Goal: Information Seeking & Learning: Learn about a topic

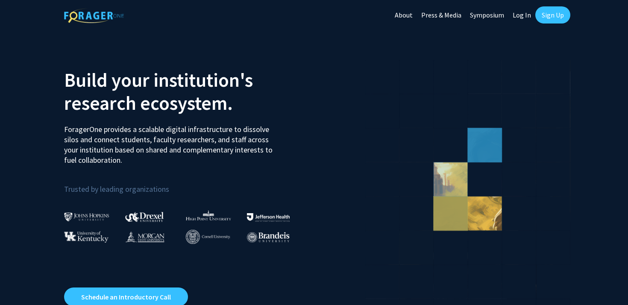
click at [516, 13] on link "Log In" at bounding box center [522, 15] width 27 height 30
select select
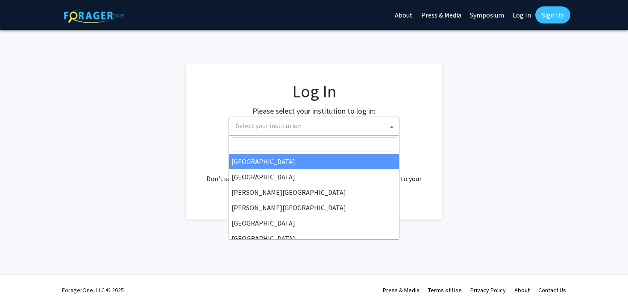
click at [276, 131] on span "Select your institution" at bounding box center [316, 126] width 167 height 18
type input "o"
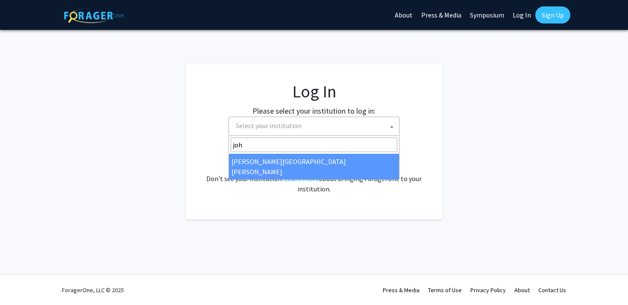
type input "joh"
select select "1"
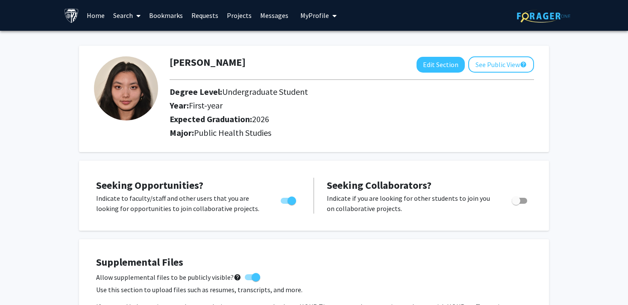
click at [121, 18] on link "Search" at bounding box center [127, 15] width 36 height 30
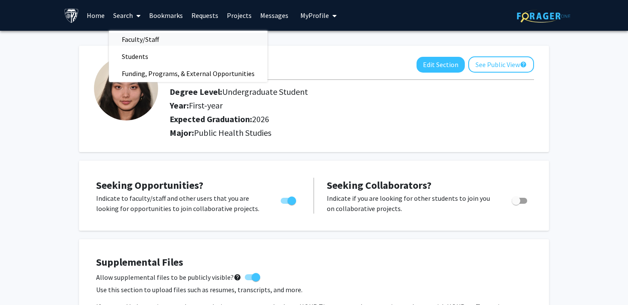
click at [136, 34] on span "Faculty/Staff" at bounding box center [140, 39] width 63 height 17
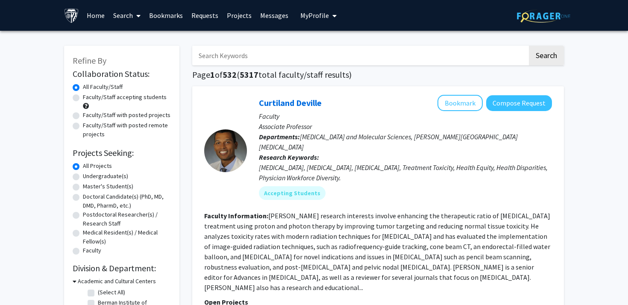
click at [239, 56] on input "Search Keywords" at bounding box center [360, 56] width 336 height 20
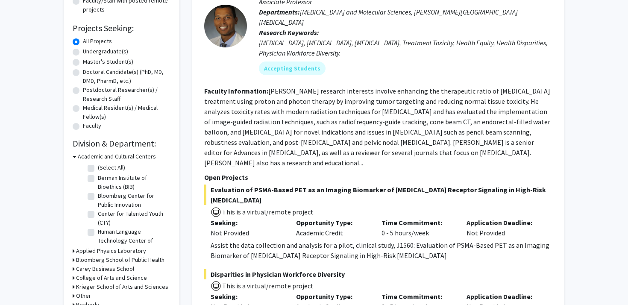
scroll to position [127, 0]
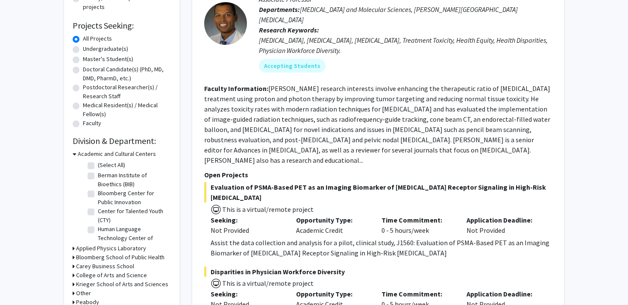
click at [105, 47] on label "Undergraduate(s)" at bounding box center [105, 48] width 45 height 9
click at [88, 47] on input "Undergraduate(s)" at bounding box center [86, 47] width 6 height 6
radio input "true"
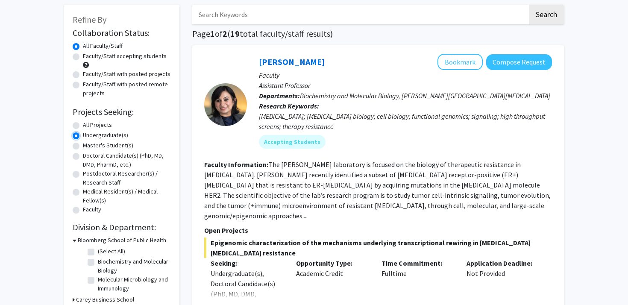
scroll to position [45, 0]
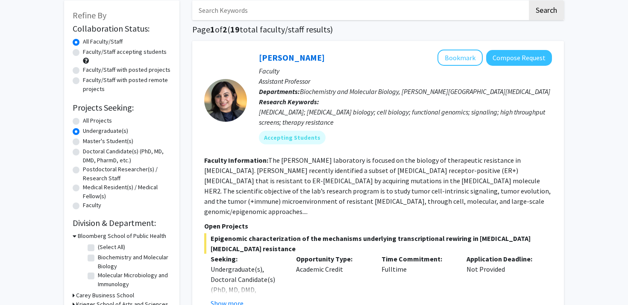
click at [97, 121] on label "All Projects" at bounding box center [97, 120] width 29 height 9
click at [88, 121] on input "All Projects" at bounding box center [86, 119] width 6 height 6
radio input "true"
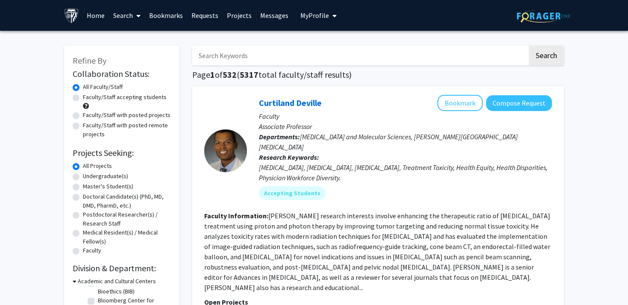
click at [220, 58] on input "Search Keywords" at bounding box center [360, 56] width 336 height 20
click at [529, 46] on button "Search" at bounding box center [546, 56] width 35 height 20
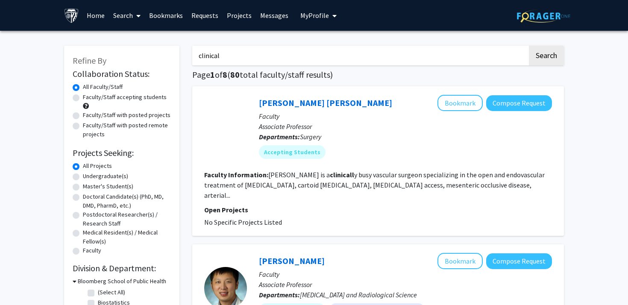
type input "clinical"
click at [529, 46] on button "Search" at bounding box center [546, 56] width 35 height 20
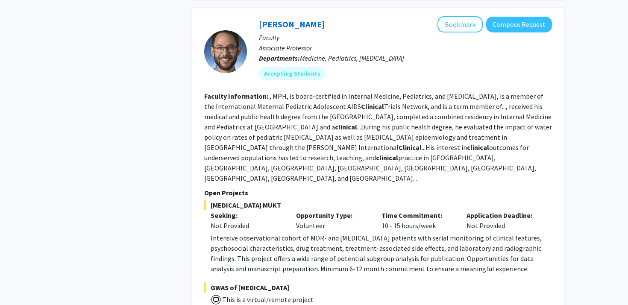
scroll to position [1617, 0]
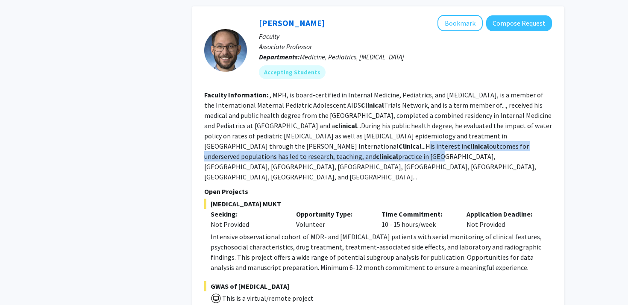
drag, startPoint x: 331, startPoint y: 126, endPoint x: 336, endPoint y: 137, distance: 11.7
click at [336, 137] on fg-read-more "., MPH, is board-certified in Internal Medicine, Pediatrics, and [MEDICAL_DATA]…" at bounding box center [378, 136] width 348 height 91
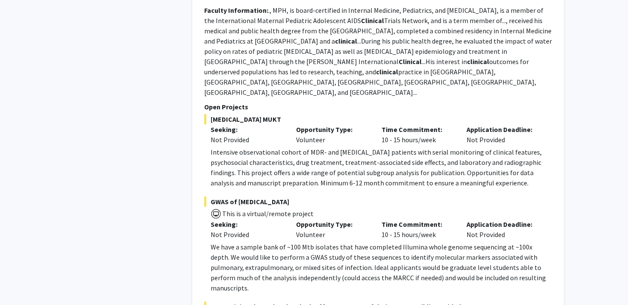
scroll to position [1705, 0]
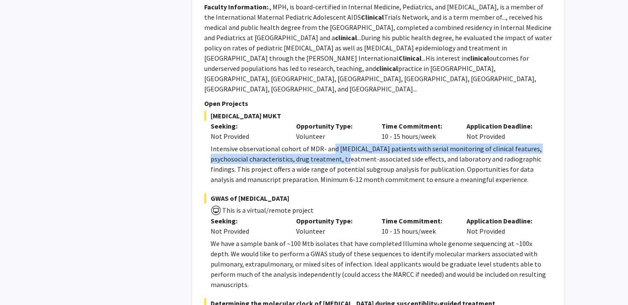
drag, startPoint x: 329, startPoint y: 115, endPoint x: 333, endPoint y: 127, distance: 13.1
click at [333, 144] on p "Intensive observational cohort of MDR- and [MEDICAL_DATA] patients with serial …" at bounding box center [381, 164] width 341 height 41
drag, startPoint x: 324, startPoint y: 115, endPoint x: 327, endPoint y: 126, distance: 10.7
click at [327, 144] on p "Intensive observational cohort of MDR- and [MEDICAL_DATA] patients with serial …" at bounding box center [381, 164] width 341 height 41
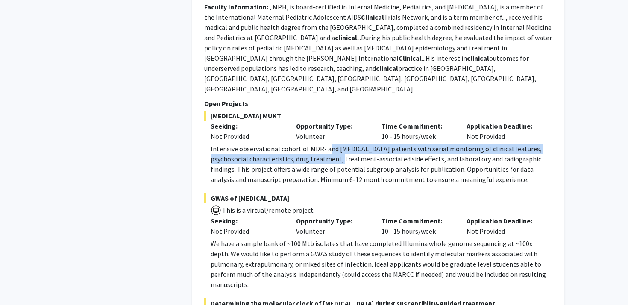
click at [327, 144] on p "Intensive observational cohort of MDR- and [MEDICAL_DATA] patients with serial …" at bounding box center [381, 164] width 341 height 41
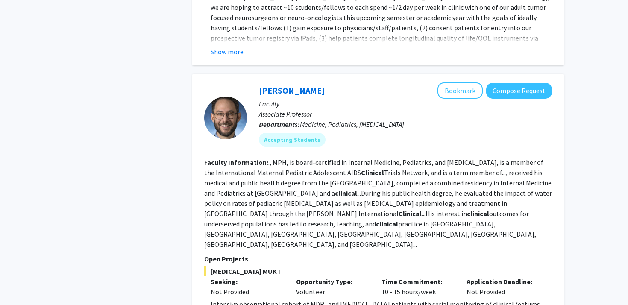
scroll to position [1542, 0]
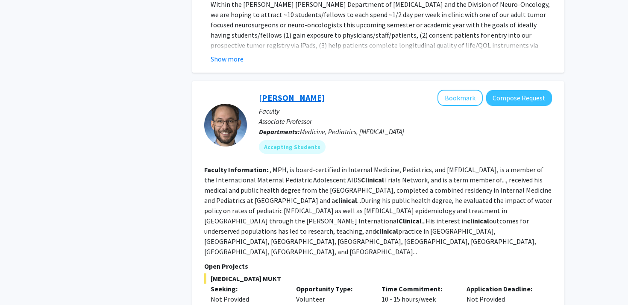
drag, startPoint x: 330, startPoint y: 77, endPoint x: 259, endPoint y: 81, distance: 71.1
click at [259, 90] on div "[PERSON_NAME] Bookmark Compose Request" at bounding box center [405, 98] width 293 height 16
copy link "[PERSON_NAME]"
click at [462, 90] on button "Bookmark" at bounding box center [460, 98] width 45 height 16
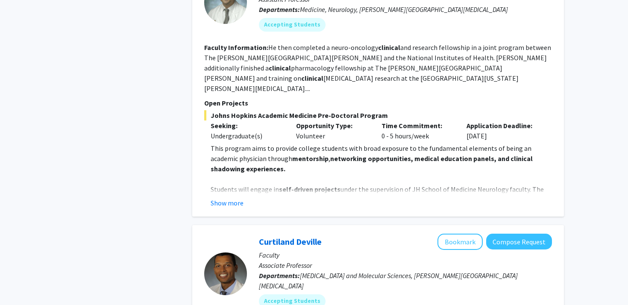
scroll to position [2172, 0]
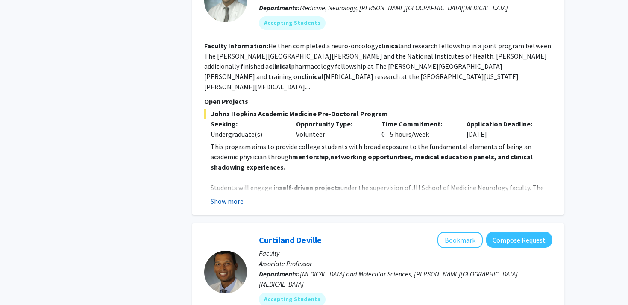
click at [217, 196] on button "Show more" at bounding box center [227, 201] width 33 height 10
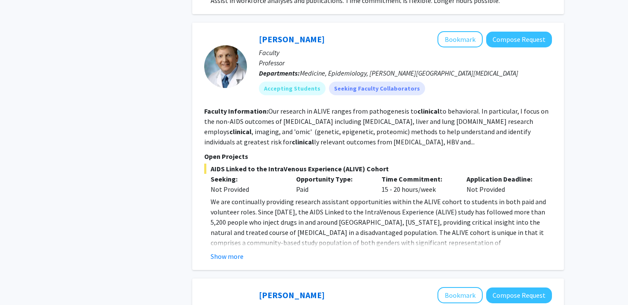
scroll to position [3096, 0]
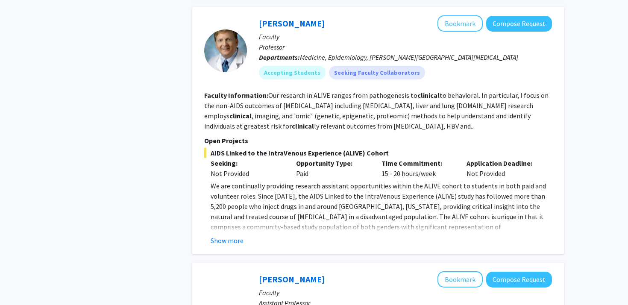
click at [225, 181] on fg-read-more "We are continually providing research assistant opportunities within the ALIVE …" at bounding box center [378, 213] width 348 height 65
click at [225, 235] on button "Show more" at bounding box center [227, 240] width 33 height 10
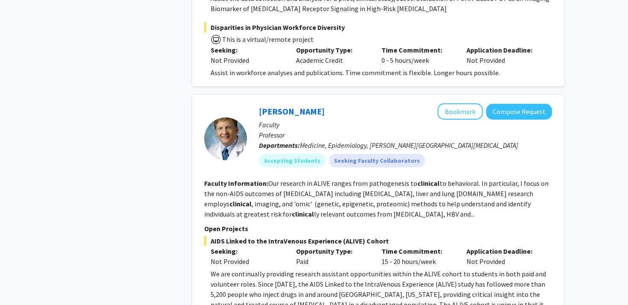
scroll to position [3009, 0]
click at [447, 103] on button "Bookmark" at bounding box center [460, 111] width 45 height 16
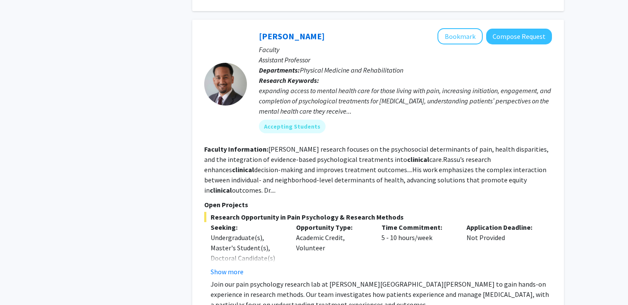
scroll to position [3420, 0]
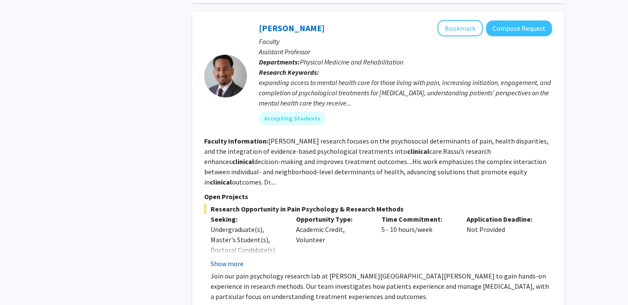
click at [233, 259] on button "Show more" at bounding box center [227, 264] width 33 height 10
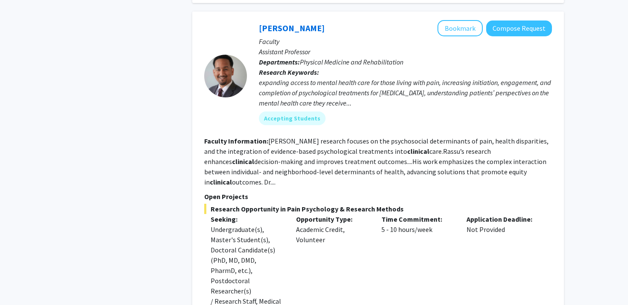
scroll to position [3512, 0]
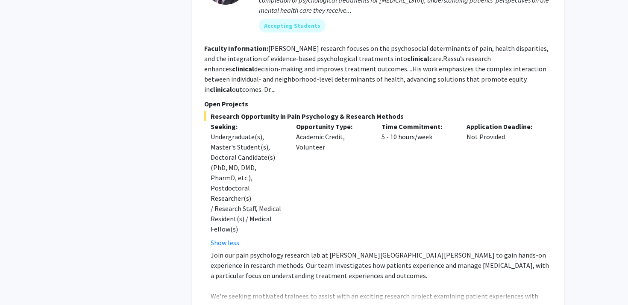
click at [227, 305] on button "Show more" at bounding box center [227, 310] width 33 height 10
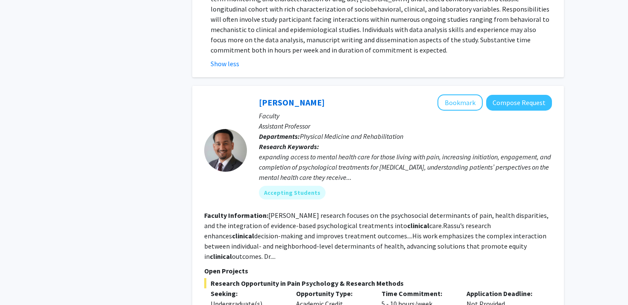
scroll to position [3335, 0]
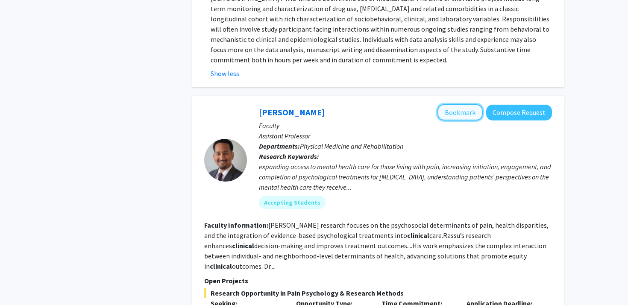
click at [463, 104] on button "Bookmark" at bounding box center [460, 112] width 45 height 16
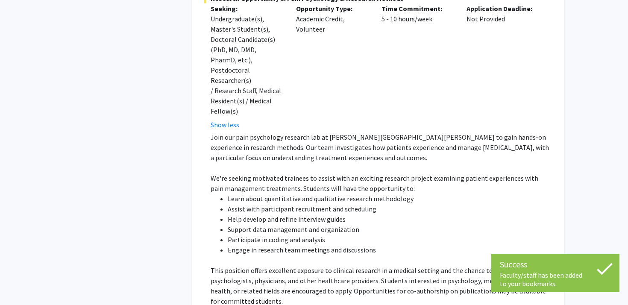
scroll to position [3666, 0]
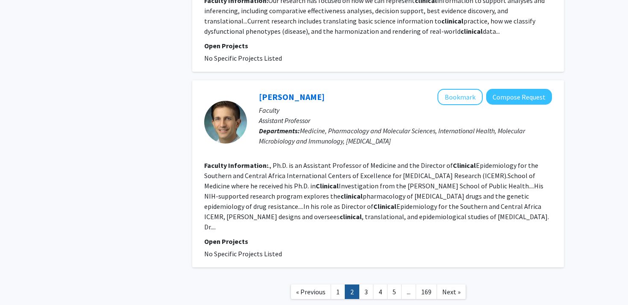
scroll to position [1771, 0]
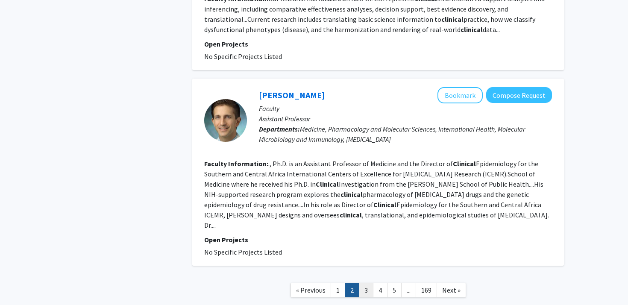
click at [369, 283] on link "3" at bounding box center [366, 290] width 15 height 15
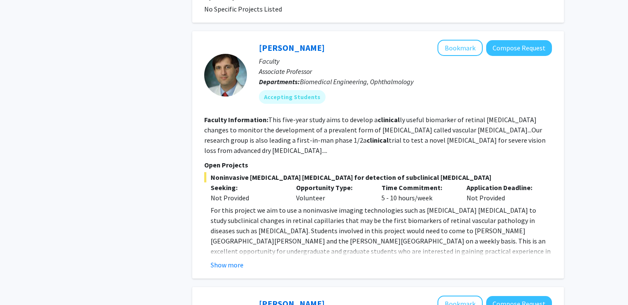
scroll to position [940, 0]
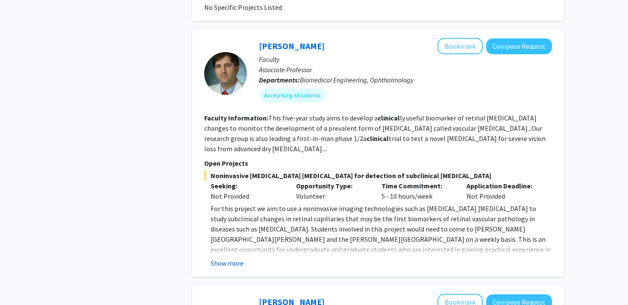
click at [234, 258] on button "Show more" at bounding box center [227, 263] width 33 height 10
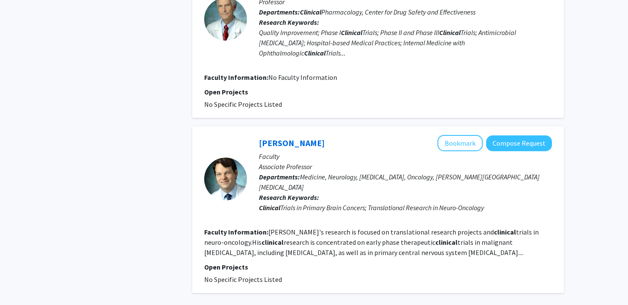
scroll to position [1672, 0]
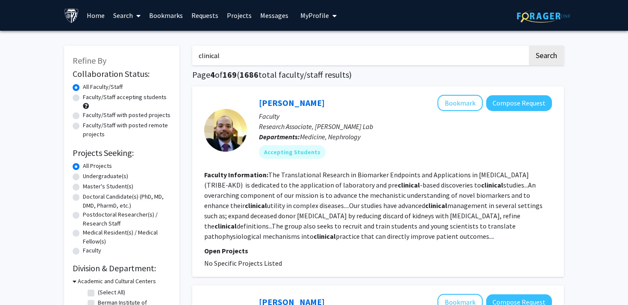
click at [167, 16] on link "Bookmarks" at bounding box center [166, 15] width 42 height 30
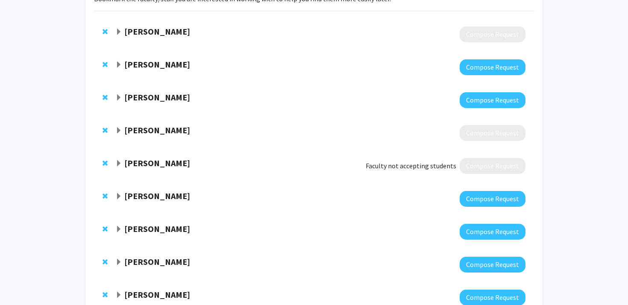
scroll to position [139, 0]
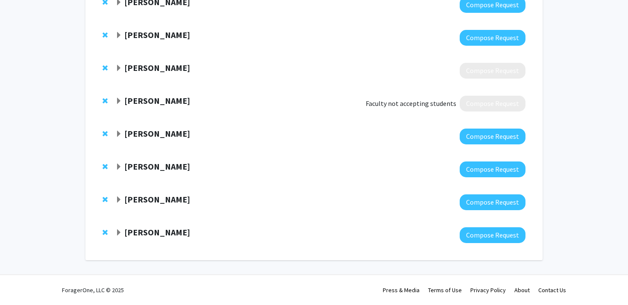
click at [118, 233] on span "Expand Fenan Rassu Bookmark" at bounding box center [118, 233] width 7 height 7
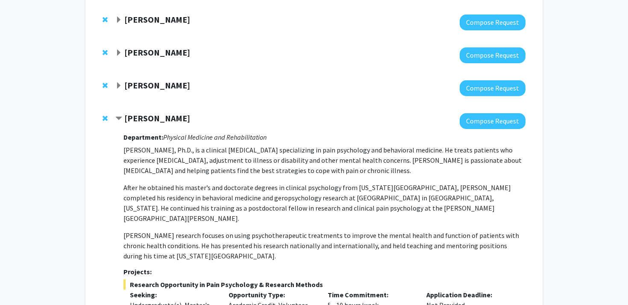
scroll to position [220, 0]
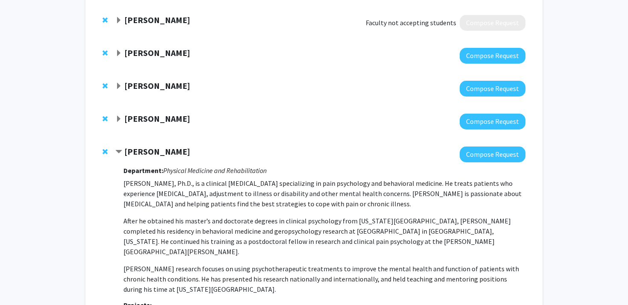
click at [121, 121] on span "Expand Gregory Kirk Bookmark" at bounding box center [118, 119] width 7 height 7
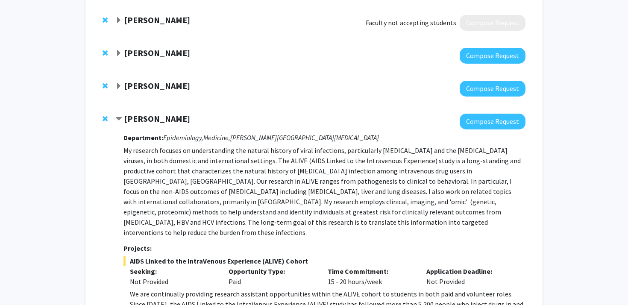
click at [121, 121] on span "Contract Gregory Kirk Bookmark" at bounding box center [118, 119] width 7 height 7
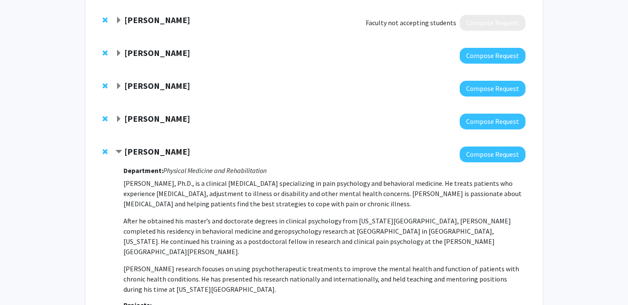
click at [116, 87] on span "Expand Jeffrey Tornheim Bookmark" at bounding box center [118, 86] width 7 height 7
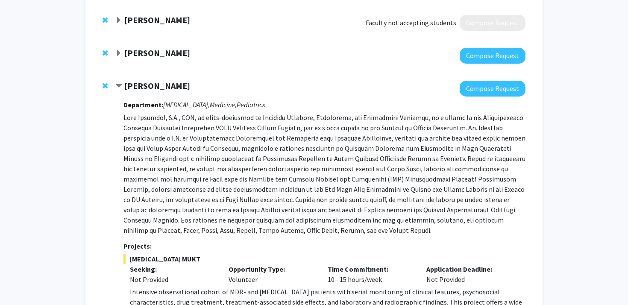
click at [116, 87] on span "Contract Jeffrey Tornheim Bookmark" at bounding box center [118, 86] width 7 height 7
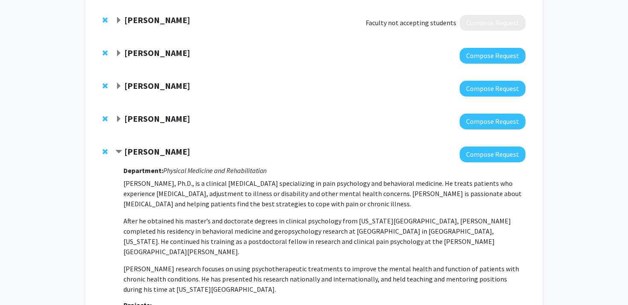
scroll to position [212, 0]
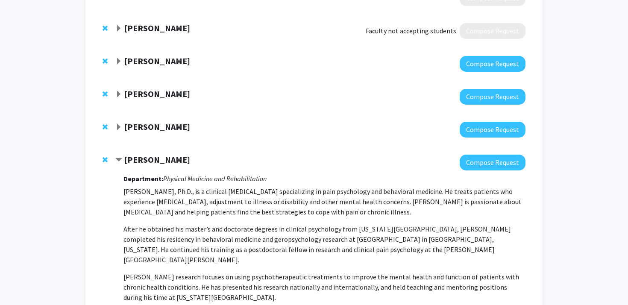
click at [115, 61] on span "Expand Tamar Mendelson Bookmark" at bounding box center [118, 61] width 7 height 7
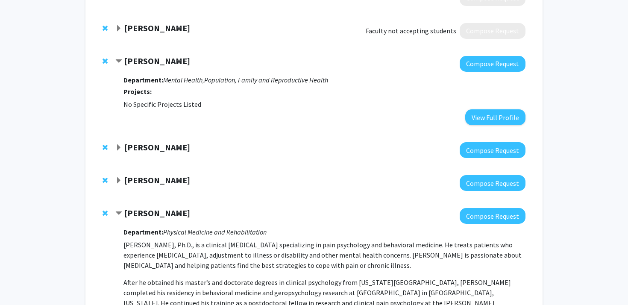
click at [115, 61] on span "Contract Tamar Mendelson Bookmark" at bounding box center [118, 61] width 7 height 7
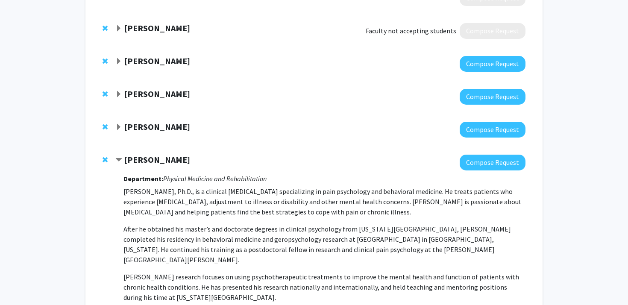
click at [101, 62] on div "[PERSON_NAME] Compose Request" at bounding box center [314, 63] width 440 height 33
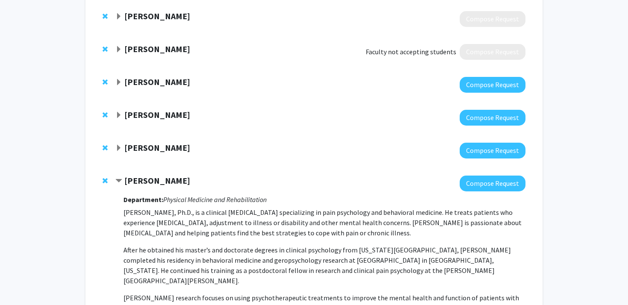
scroll to position [189, 0]
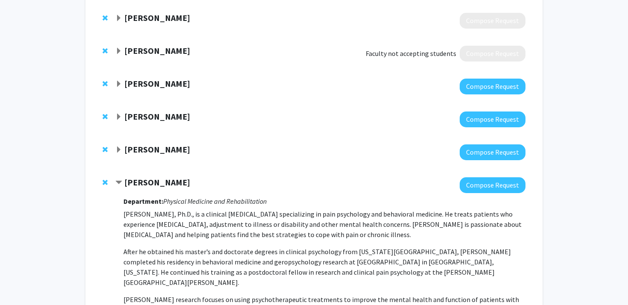
click at [109, 84] on div at bounding box center [107, 84] width 9 height 10
click at [107, 82] on span "Remove Tamar Mendelson from bookmarks" at bounding box center [105, 83] width 5 height 7
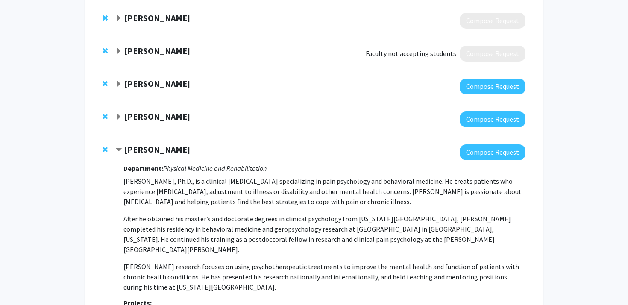
click at [116, 54] on span "Expand Gail Daumit Bookmark" at bounding box center [118, 51] width 7 height 7
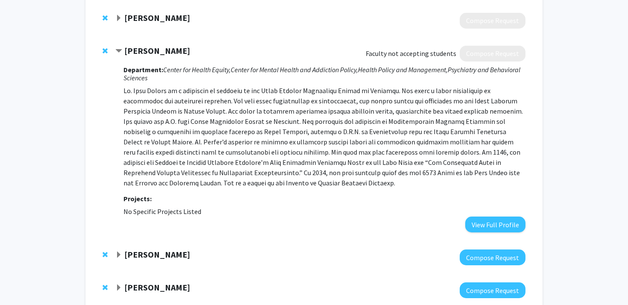
click at [116, 54] on span "Contract Gail Daumit Bookmark" at bounding box center [118, 51] width 7 height 7
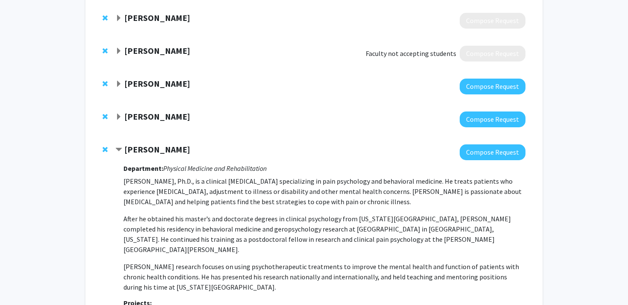
scroll to position [159, 0]
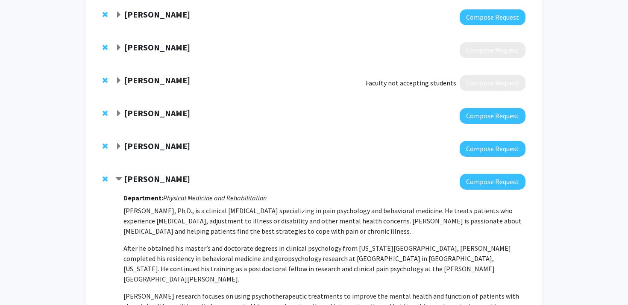
click at [118, 49] on span "Expand Melissa Walls Bookmark" at bounding box center [118, 47] width 7 height 7
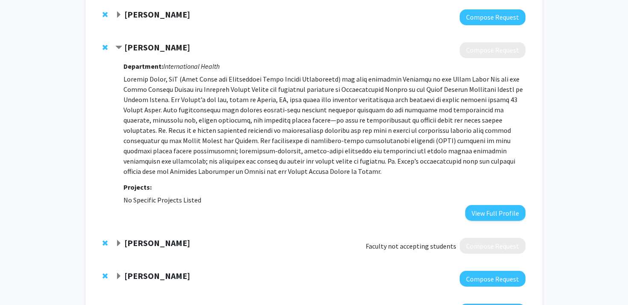
click at [118, 49] on span "Contract Melissa Walls Bookmark" at bounding box center [118, 47] width 7 height 7
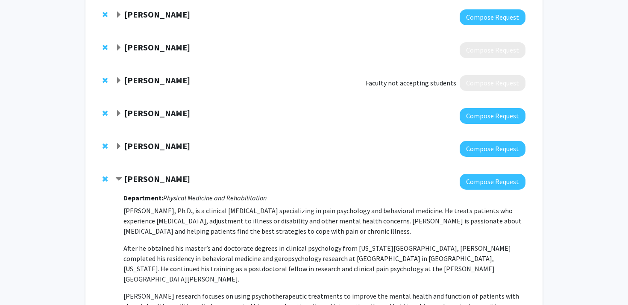
click at [107, 79] on span "Remove Gail Daumit from bookmarks" at bounding box center [105, 80] width 5 height 7
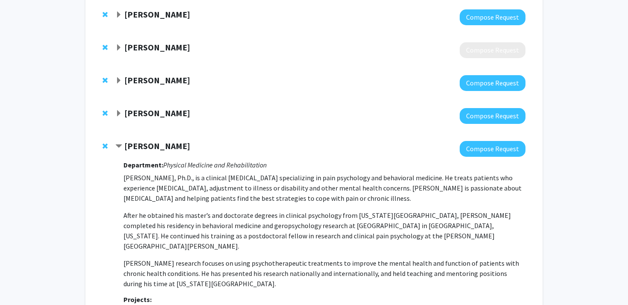
click at [117, 53] on div at bounding box center [320, 50] width 410 height 16
click at [117, 51] on span "Expand Melissa Walls Bookmark" at bounding box center [118, 47] width 7 height 7
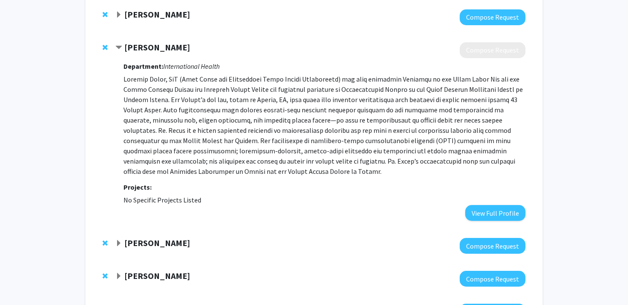
click at [117, 51] on span "Contract Melissa Walls Bookmark" at bounding box center [118, 47] width 7 height 7
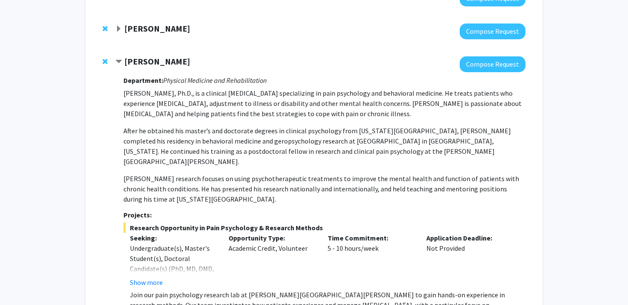
scroll to position [244, 0]
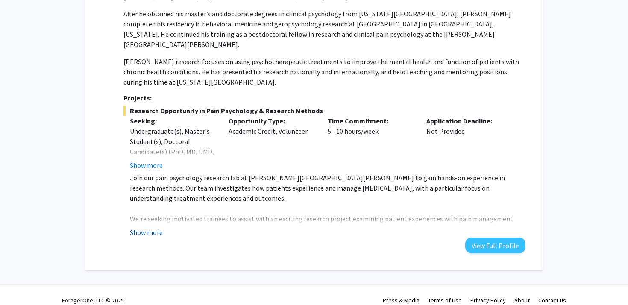
click at [144, 227] on button "Show more" at bounding box center [146, 232] width 33 height 10
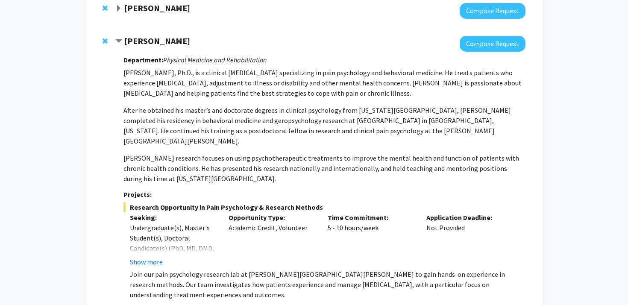
scroll to position [245, 0]
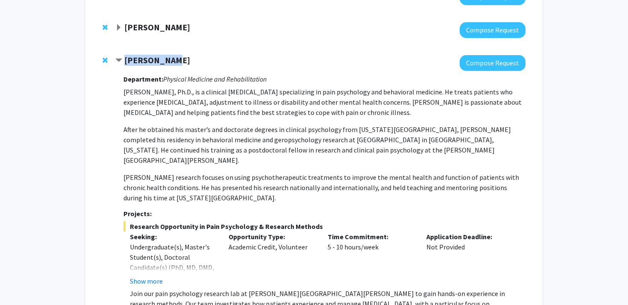
drag, startPoint x: 176, startPoint y: 56, endPoint x: 118, endPoint y: 62, distance: 58.5
click at [118, 62] on div "[PERSON_NAME]" at bounding box center [207, 60] width 185 height 11
click at [151, 103] on p "[PERSON_NAME], Ph.D., is a clinical [MEDICAL_DATA] specializing in pain psychol…" at bounding box center [325, 102] width 402 height 31
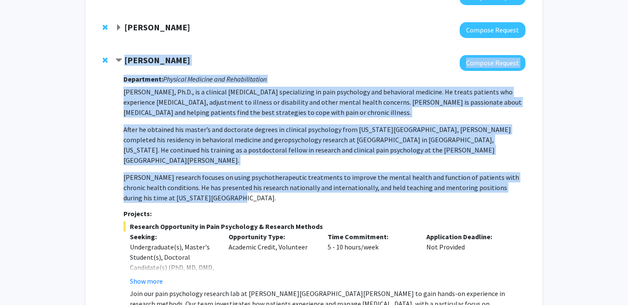
drag, startPoint x: 123, startPoint y: 59, endPoint x: 221, endPoint y: 185, distance: 159.4
click at [221, 185] on div "[PERSON_NAME] Compose Request Department: Physical Medicine and Rehabilitation …" at bounding box center [320, 284] width 410 height 458
copy div "Lorem Ipsum Dolorsi Ametcon Adipiscing: Elitsedd Eiusmodt inc Utlaboreetdolo Ma…"
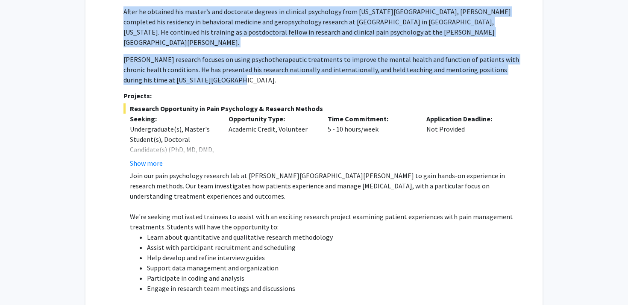
scroll to position [351, 0]
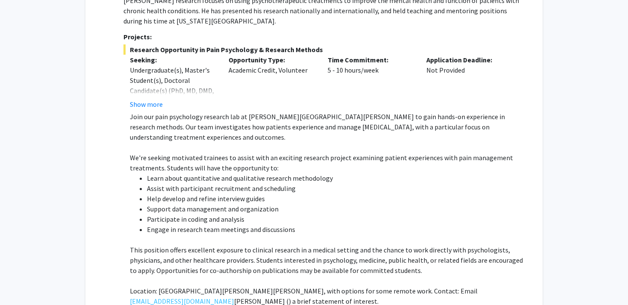
click at [173, 142] on p at bounding box center [328, 147] width 396 height 10
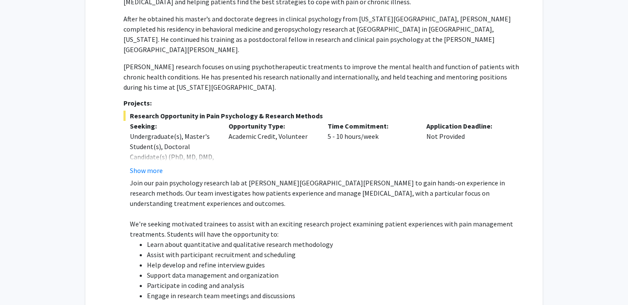
scroll to position [425, 0]
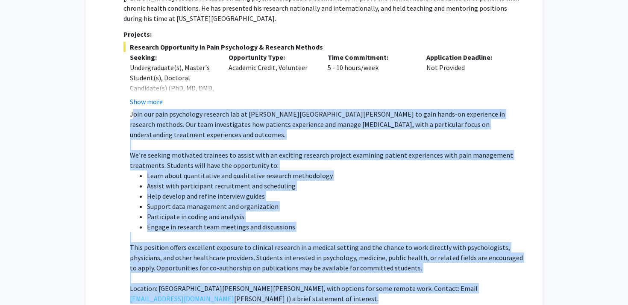
drag, startPoint x: 132, startPoint y: 102, endPoint x: 209, endPoint y: 289, distance: 202.2
click at [209, 289] on div "Join our pain psychology research lab at [PERSON_NAME][GEOGRAPHIC_DATA][PERSON_…" at bounding box center [328, 206] width 396 height 195
copy div "oin our pain psychology research lab at [PERSON_NAME][GEOGRAPHIC_DATA][PERSON_N…"
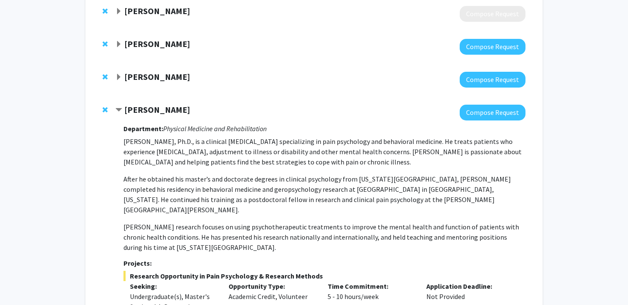
scroll to position [204, 0]
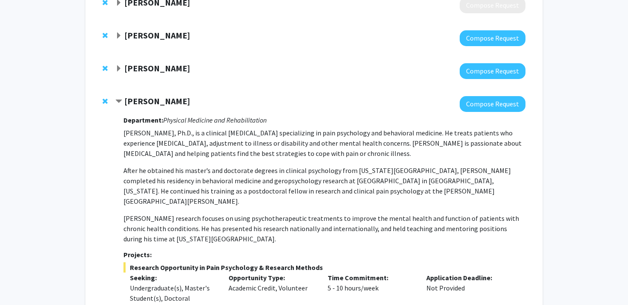
click at [118, 69] on span "Expand Gregory Kirk Bookmark" at bounding box center [118, 68] width 7 height 7
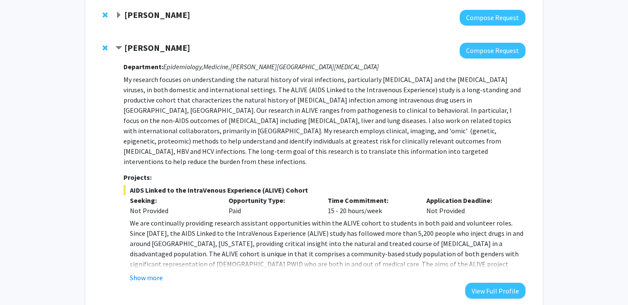
scroll to position [262, 0]
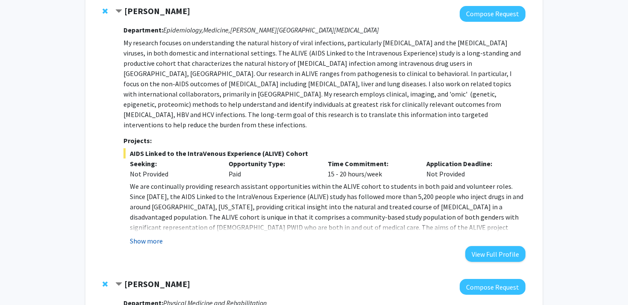
click at [139, 236] on button "Show more" at bounding box center [146, 241] width 33 height 10
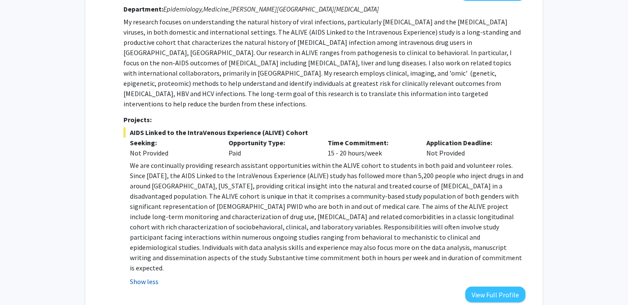
scroll to position [283, 0]
click at [180, 212] on p "We are continually providing research assistant opportunities within the ALIVE …" at bounding box center [328, 215] width 396 height 113
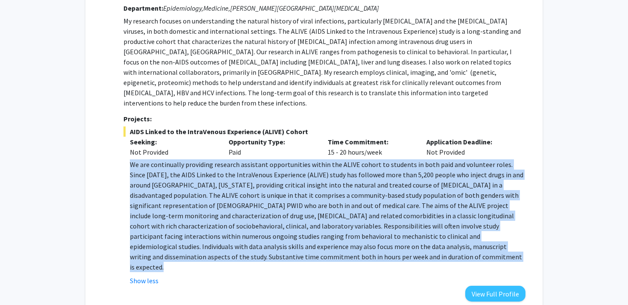
click at [180, 212] on p "We are continually providing research assistant opportunities within the ALIVE …" at bounding box center [328, 215] width 396 height 113
copy p "We are continually providing research assistant opportunities within the ALIVE …"
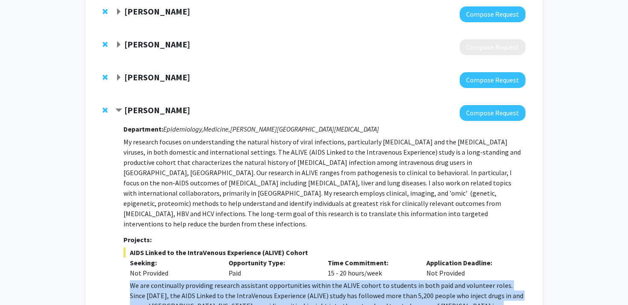
scroll to position [144, 0]
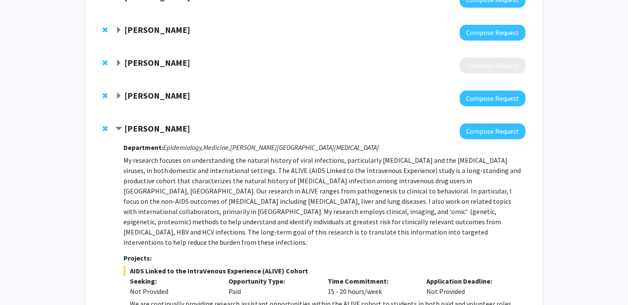
click at [119, 96] on span "Expand Jeffrey Tornheim Bookmark" at bounding box center [118, 96] width 7 height 7
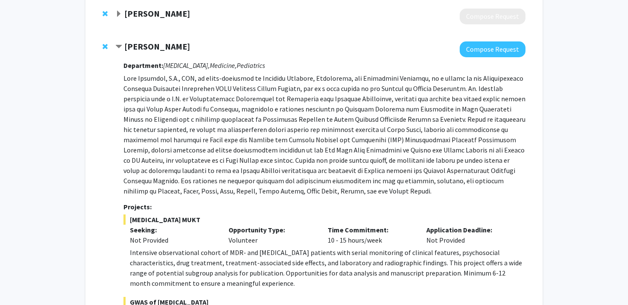
scroll to position [201, 0]
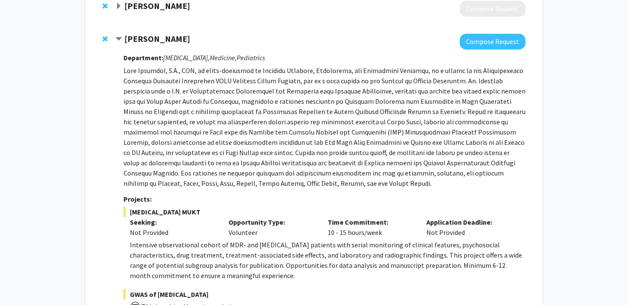
click at [223, 128] on p at bounding box center [325, 126] width 402 height 123
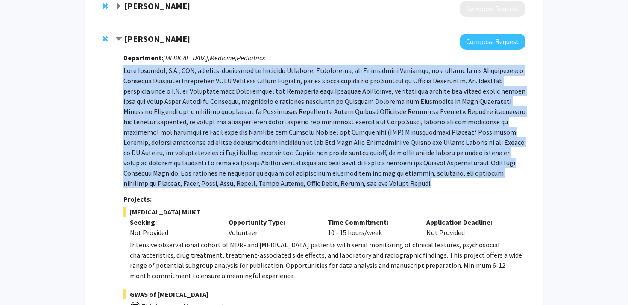
click at [223, 128] on p at bounding box center [325, 126] width 402 height 123
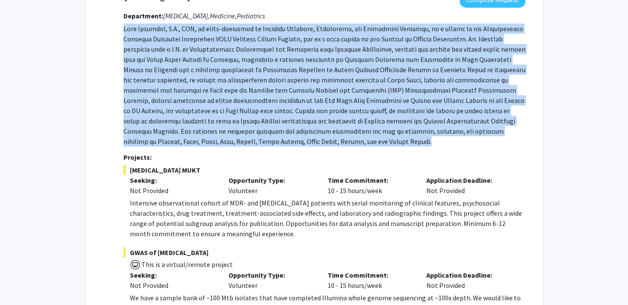
scroll to position [242, 0]
copy p "[PERSON_NAME], M.D., MPH, is board-certified in Internal Medicine, Pediatrics, …"
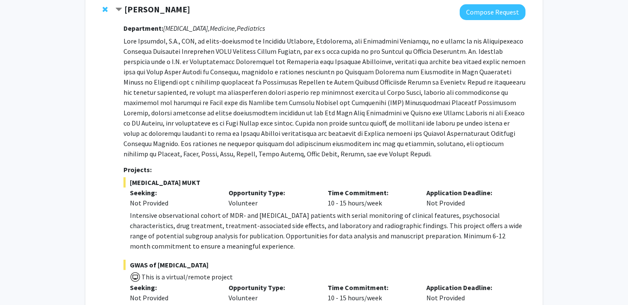
click at [200, 238] on p "Intensive observational cohort of MDR- and [MEDICAL_DATA] patients with serial …" at bounding box center [328, 230] width 396 height 41
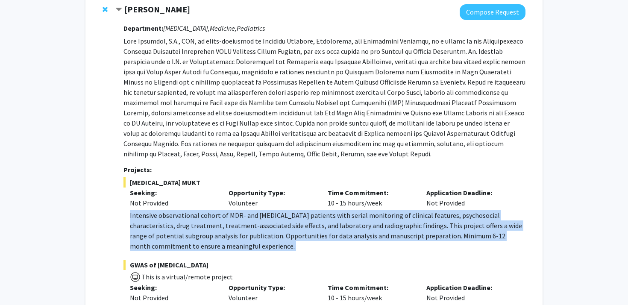
click at [200, 238] on p "Intensive observational cohort of MDR- and [MEDICAL_DATA] patients with serial …" at bounding box center [328, 230] width 396 height 41
